Goal: Find specific page/section

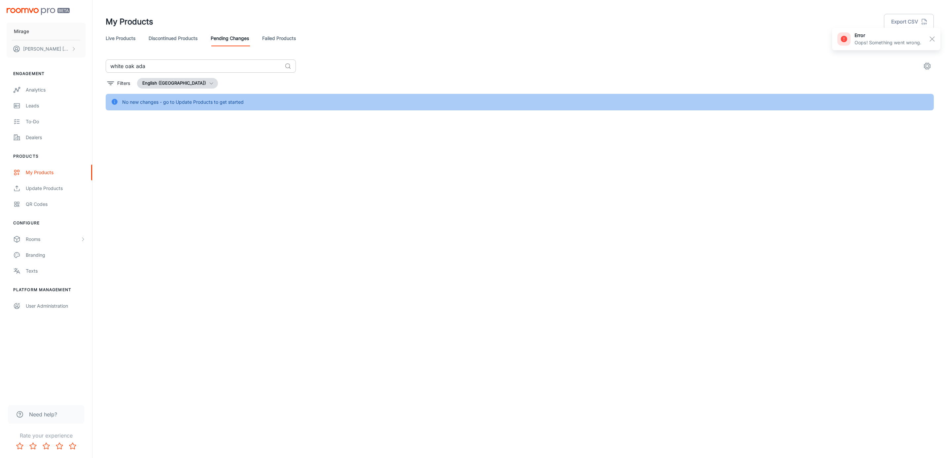
click at [162, 61] on input "white oak ada" at bounding box center [194, 65] width 176 height 13
type input "54162"
click at [128, 38] on link "Live Products" at bounding box center [121, 38] width 30 height 16
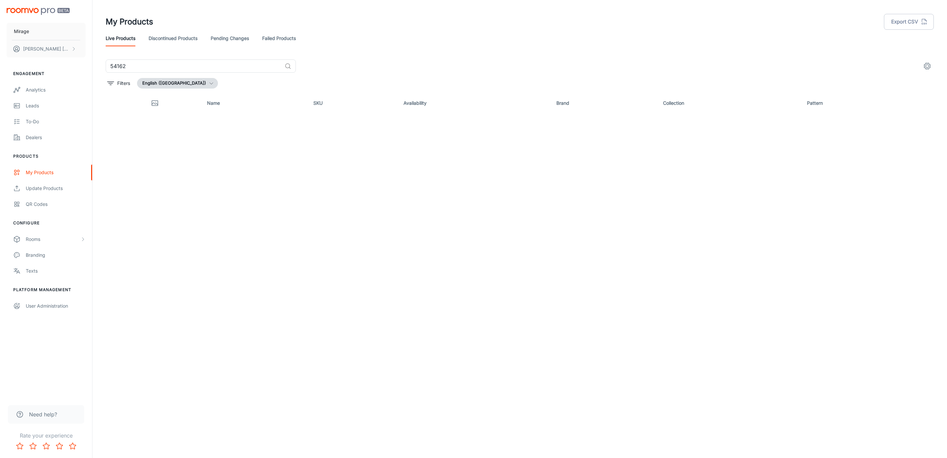
click at [178, 41] on link "Discontinued Products" at bounding box center [173, 38] width 49 height 16
